Goal: Task Accomplishment & Management: Manage account settings

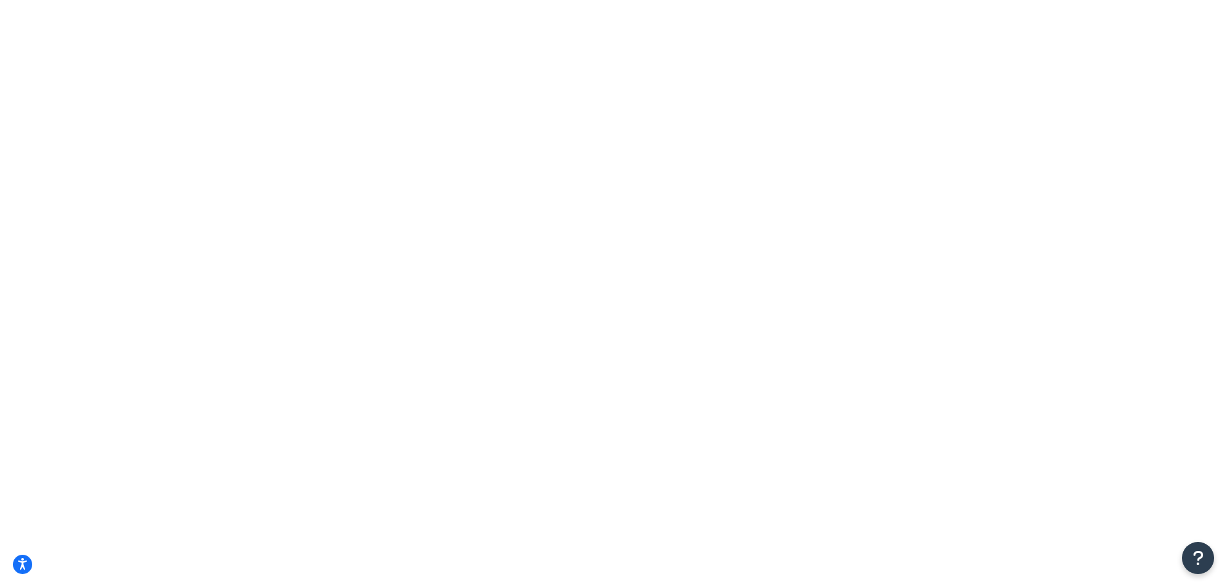
select select "dhl"
select select "kg"
select select "CM"
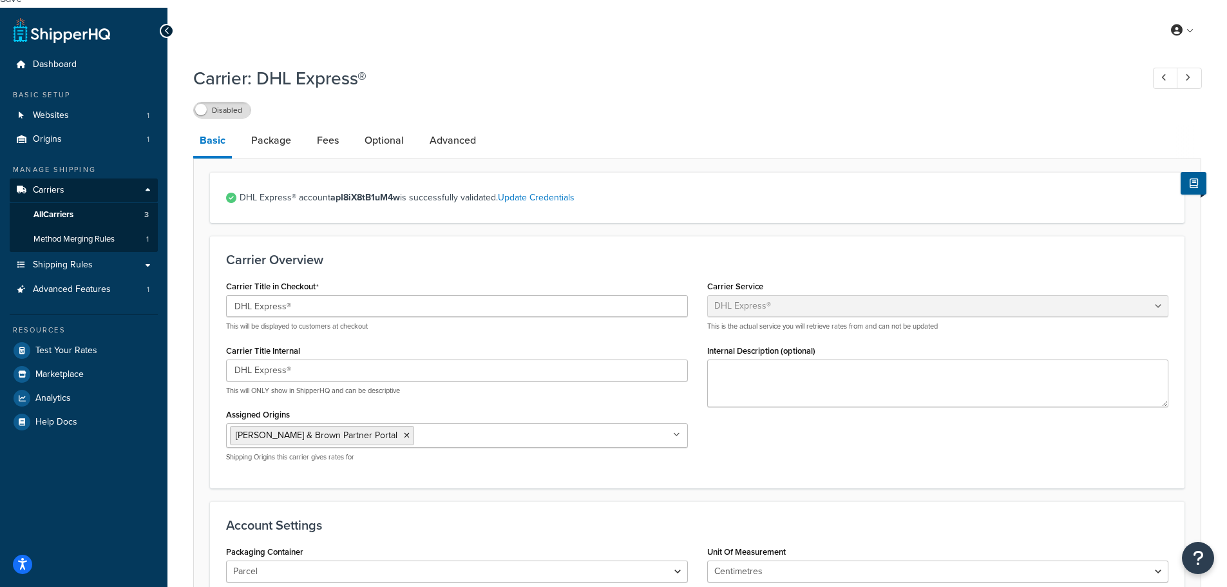
scroll to position [678, 0]
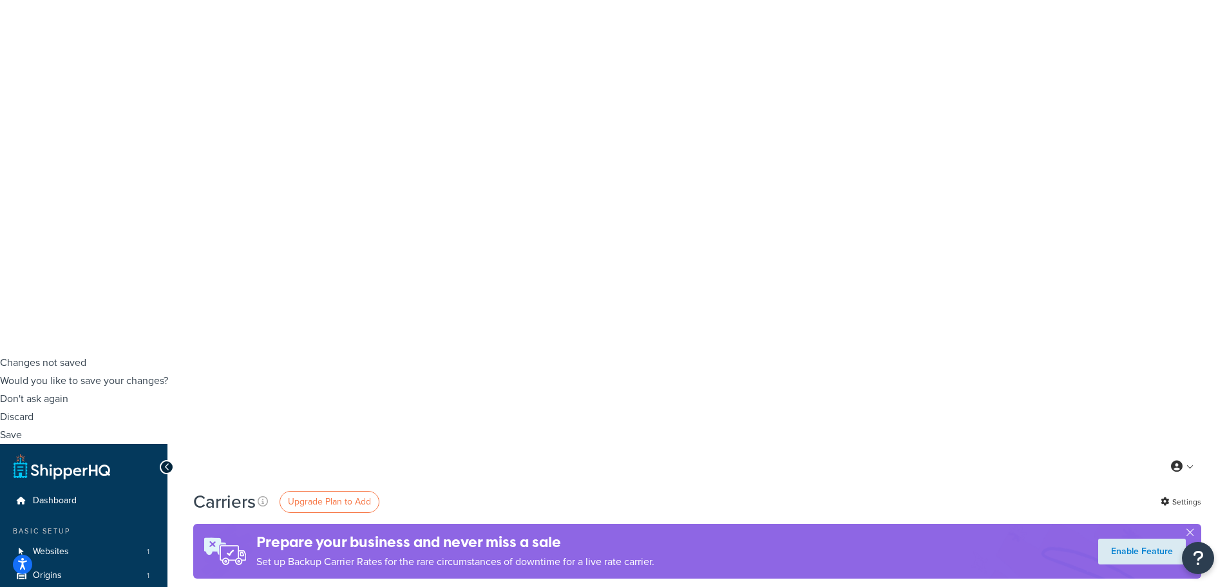
scroll to position [258, 0]
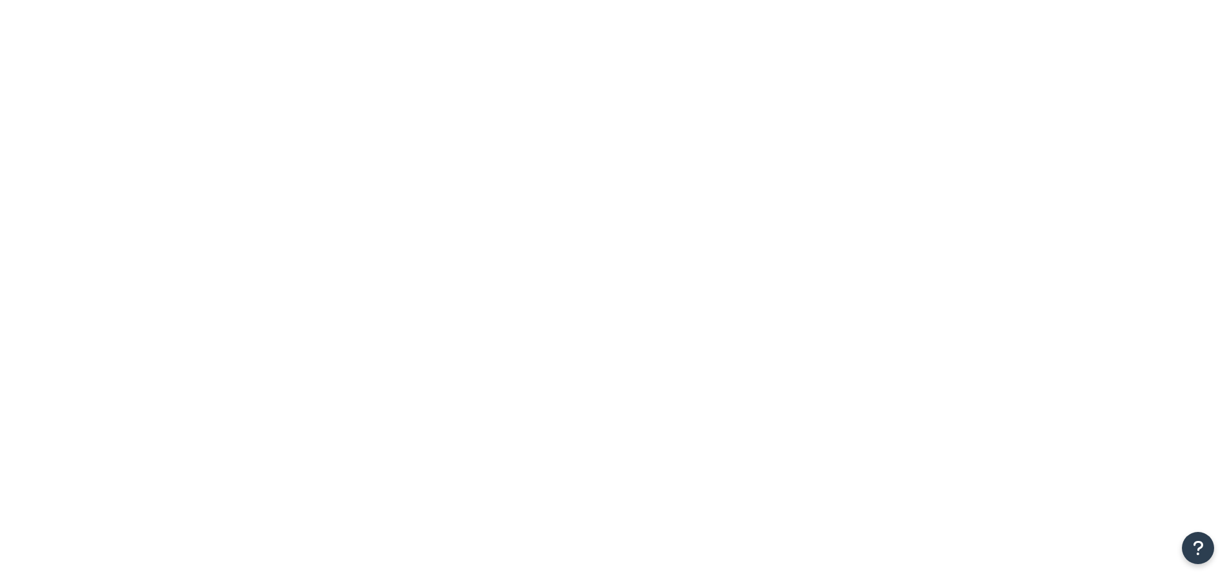
select select "25"
